Goal: Find specific page/section: Find specific page/section

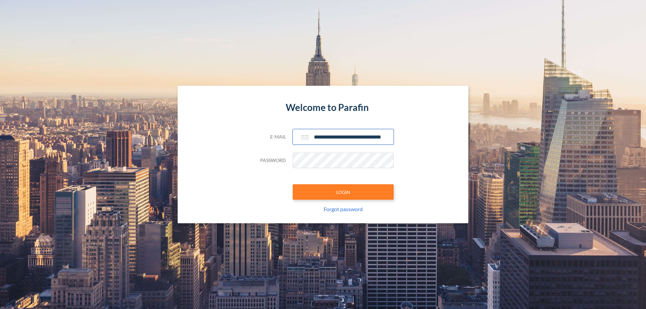
type input "**********"
click at [343, 192] on button "LOGIN" at bounding box center [343, 191] width 101 height 15
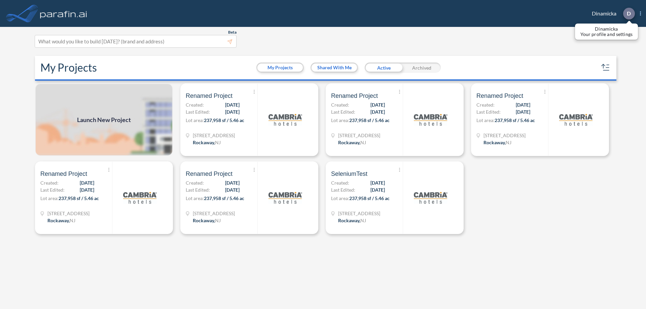
click at [629, 13] on p "D" at bounding box center [629, 13] width 4 height 6
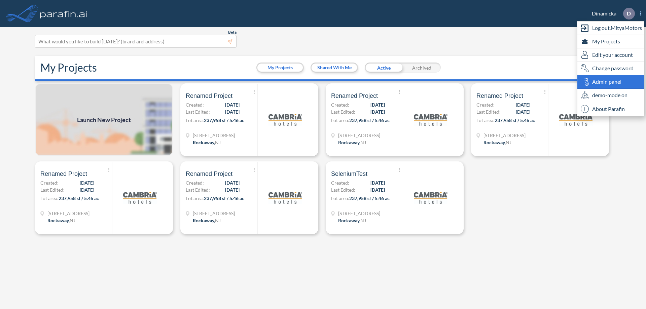
click at [611, 82] on span "Admin panel" at bounding box center [606, 82] width 29 height 8
